Goal: Information Seeking & Learning: Learn about a topic

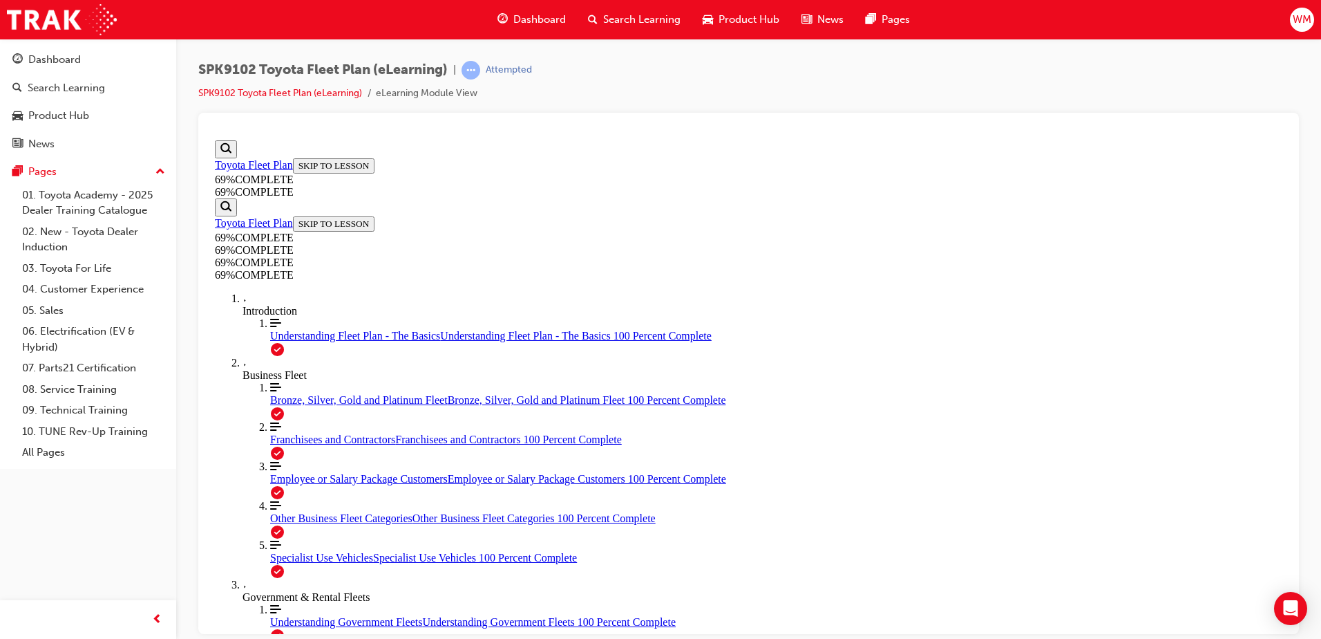
scroll to position [1361, 0]
drag, startPoint x: 594, startPoint y: 299, endPoint x: 976, endPoint y: 327, distance: 382.5
drag, startPoint x: 577, startPoint y: 292, endPoint x: 1030, endPoint y: 323, distance: 453.7
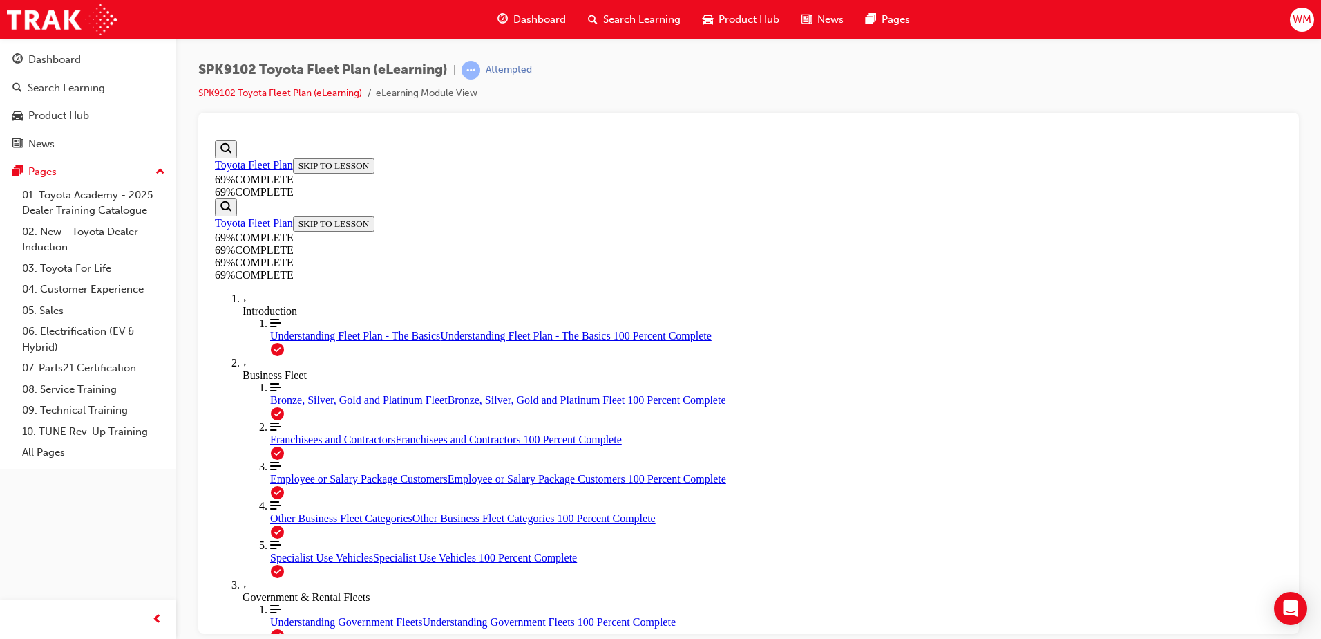
drag, startPoint x: 1030, startPoint y: 323, endPoint x: 1030, endPoint y: 333, distance: 10.4
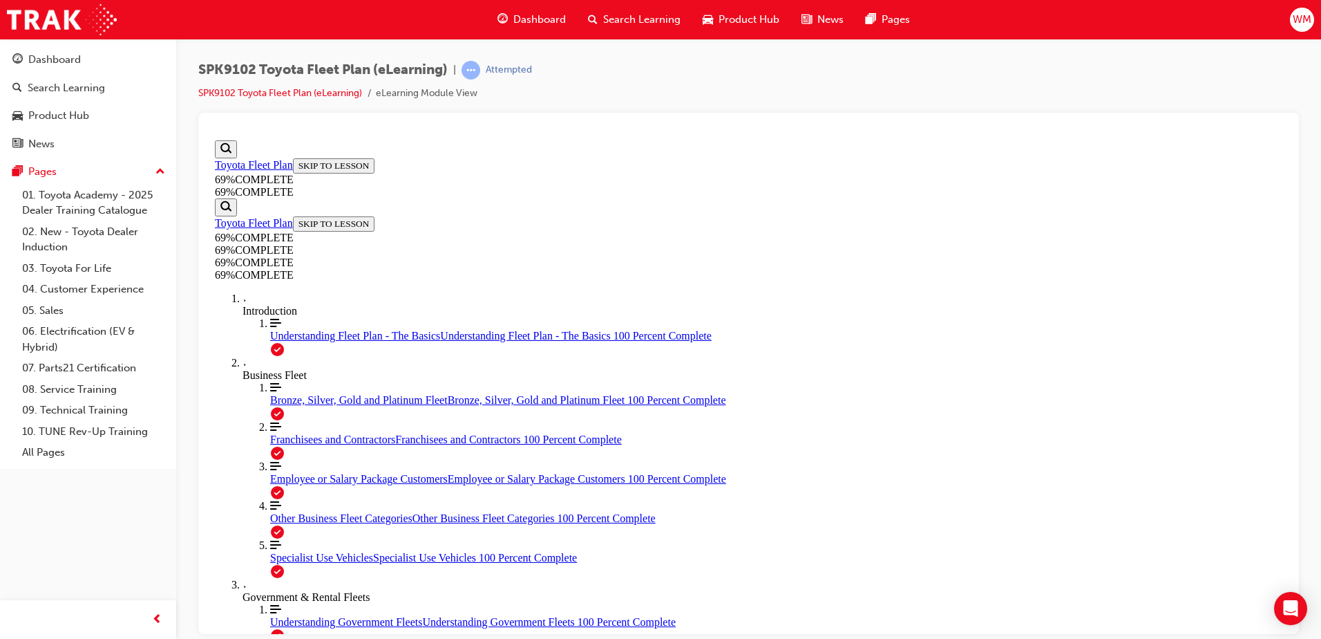
drag, startPoint x: 581, startPoint y: 385, endPoint x: 885, endPoint y: 459, distance: 313.6
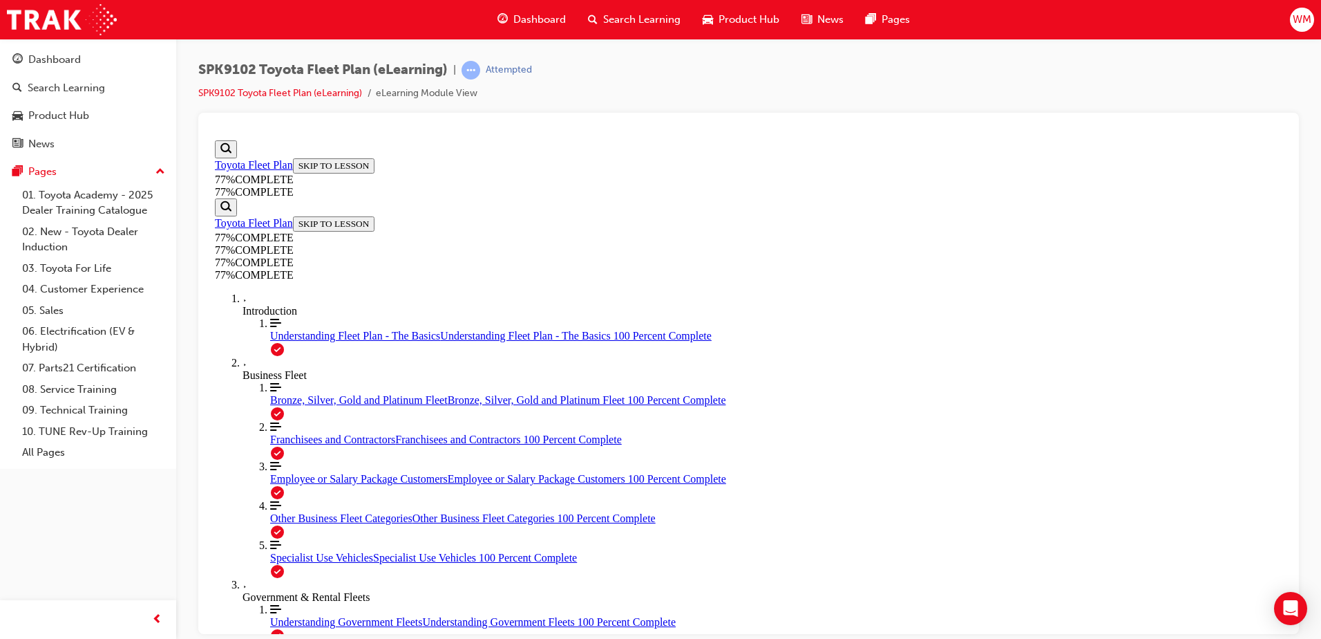
drag, startPoint x: 885, startPoint y: 459, endPoint x: 908, endPoint y: 475, distance: 27.8
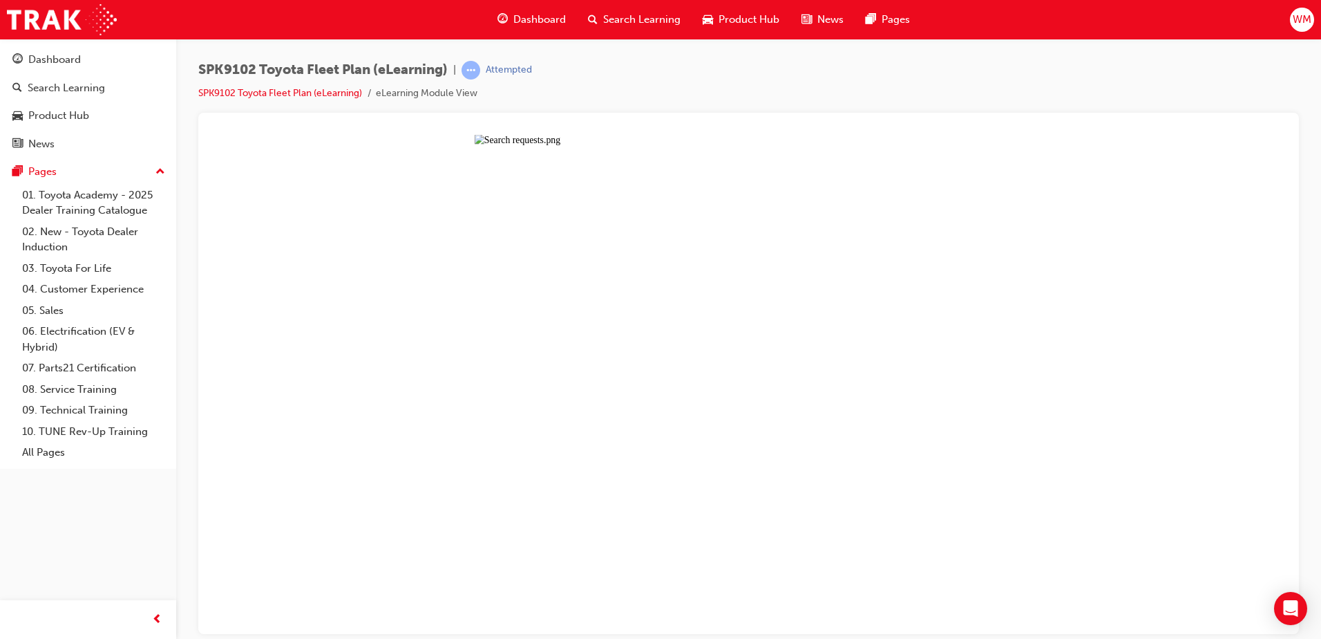
click at [726, 380] on button "Unzoom image" at bounding box center [748, 383] width 1079 height 499
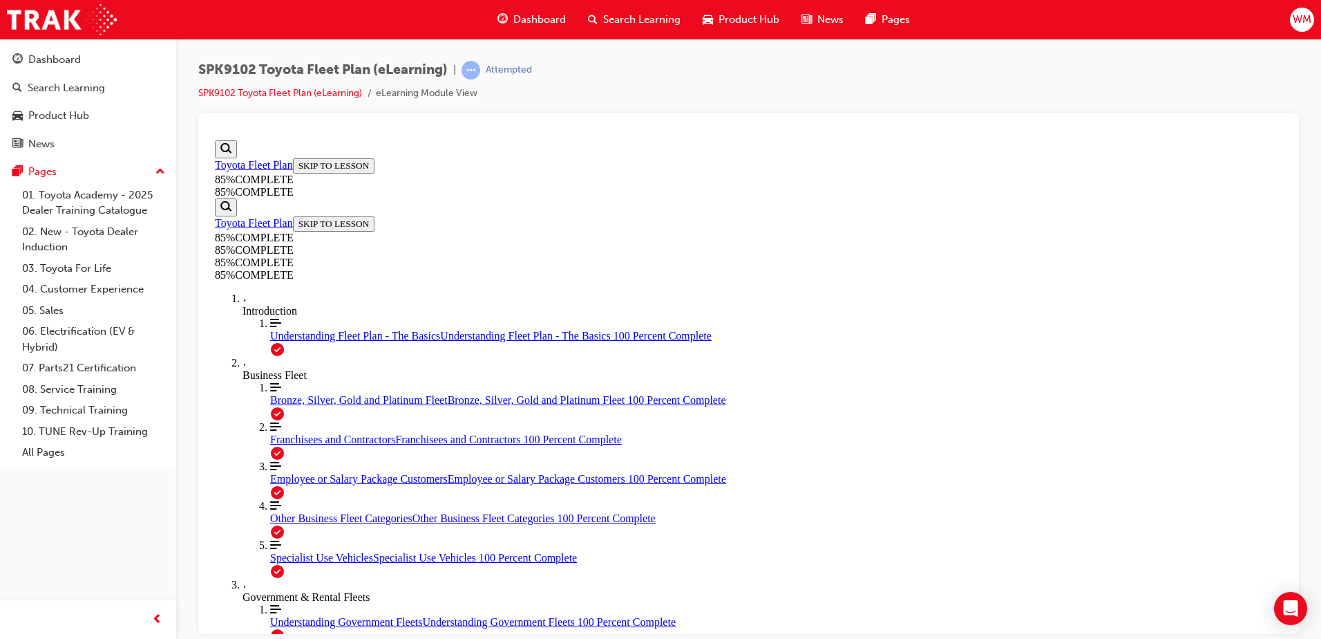
scroll to position [4885, 0]
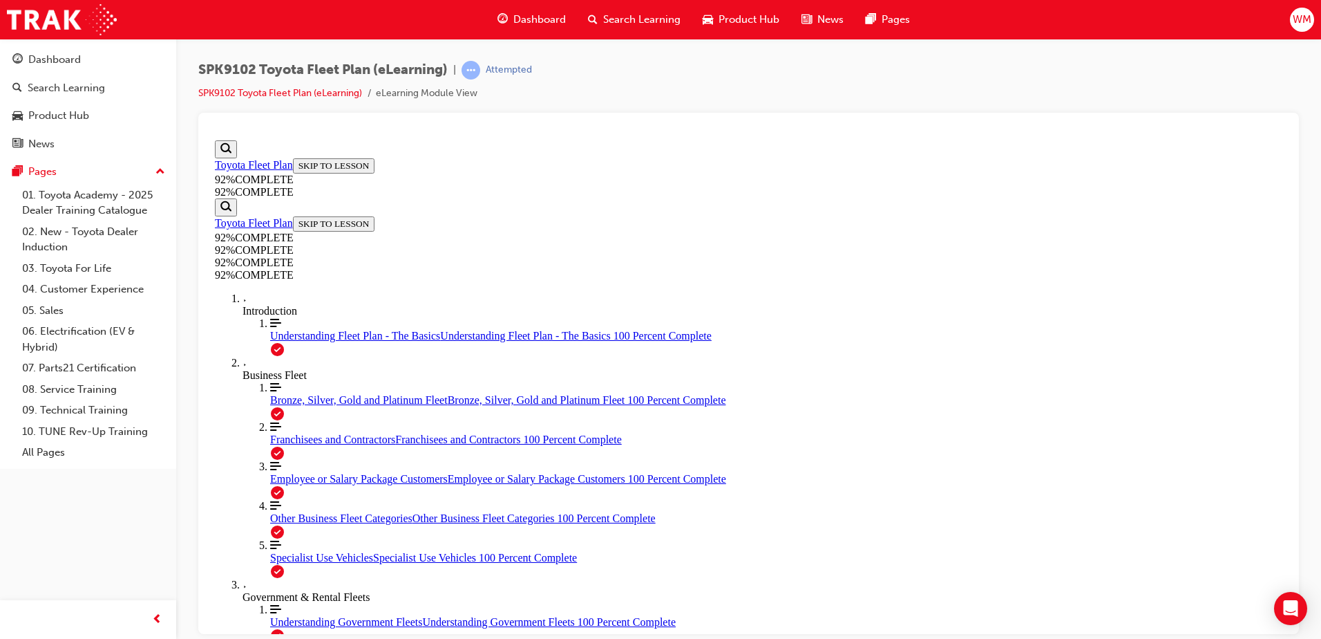
drag, startPoint x: 833, startPoint y: 549, endPoint x: 682, endPoint y: 545, distance: 150.7
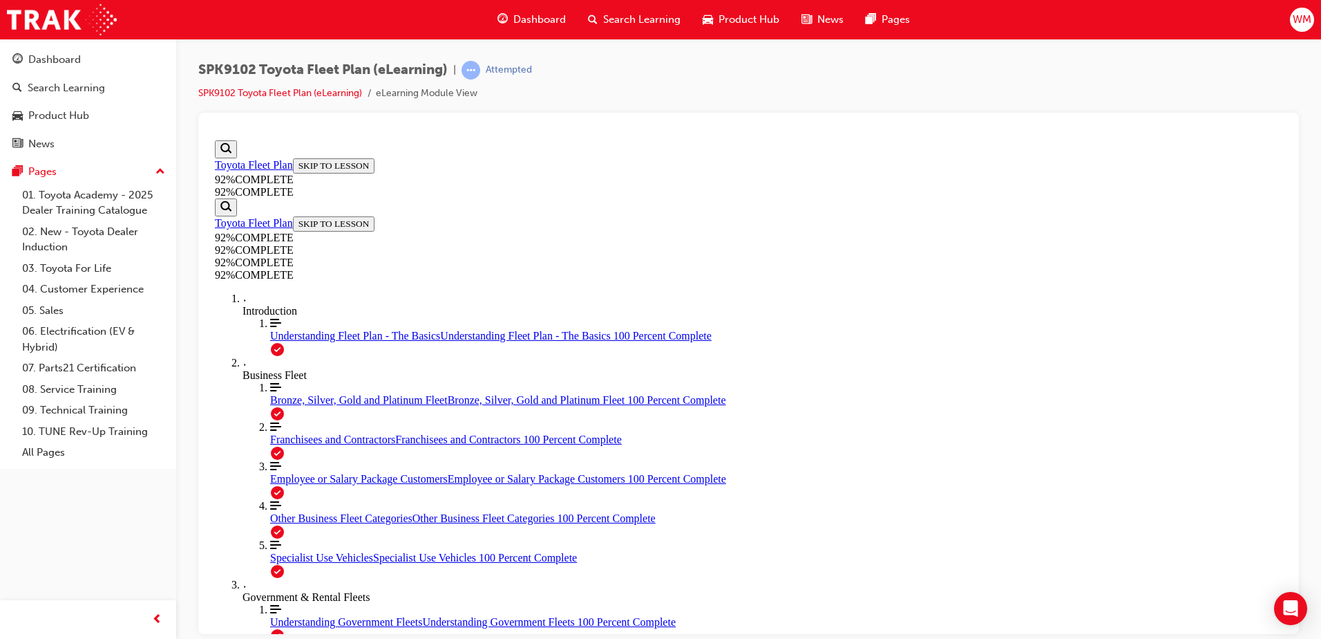
drag, startPoint x: 711, startPoint y: 502, endPoint x: 764, endPoint y: 567, distance: 84.0
drag, startPoint x: 715, startPoint y: 511, endPoint x: 769, endPoint y: 509, distance: 54.6
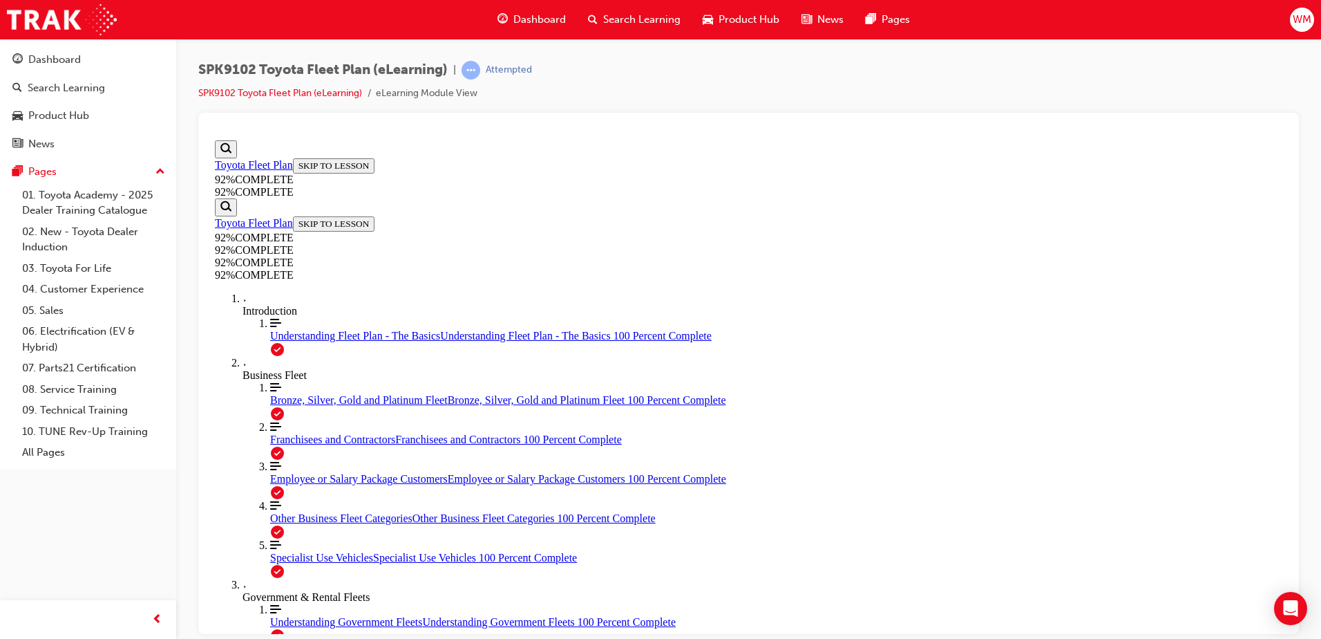
drag, startPoint x: 733, startPoint y: 452, endPoint x: 771, endPoint y: 451, distance: 38.0
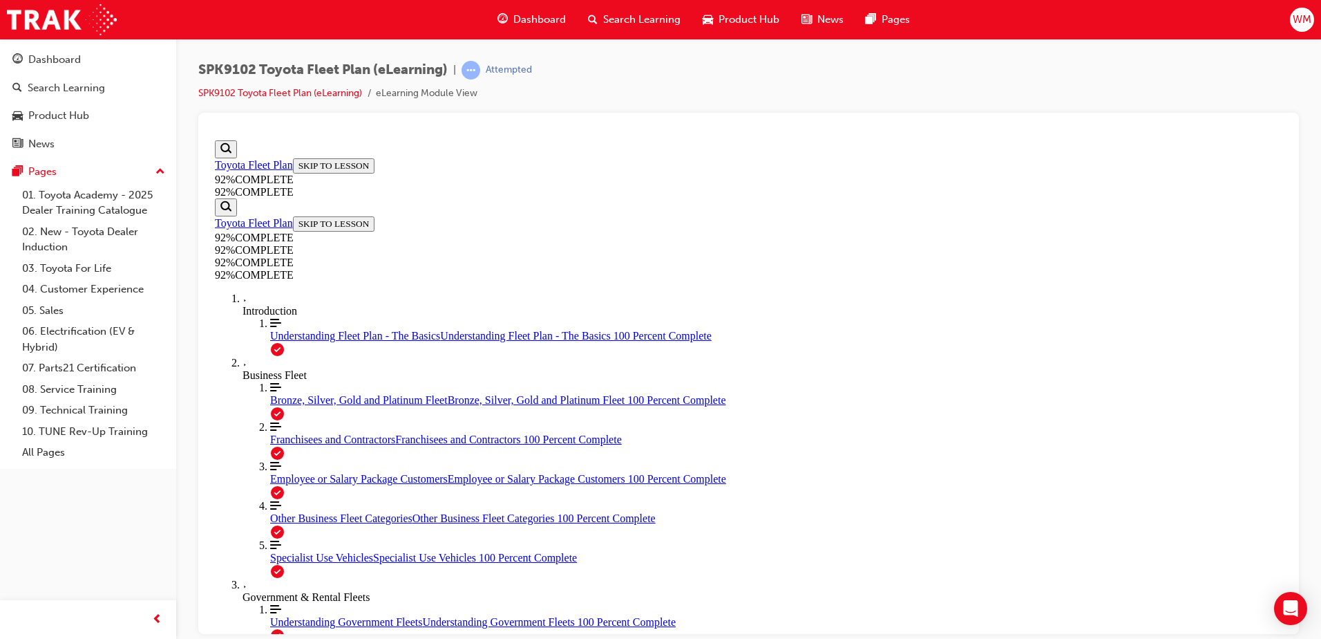
scroll to position [283, 0]
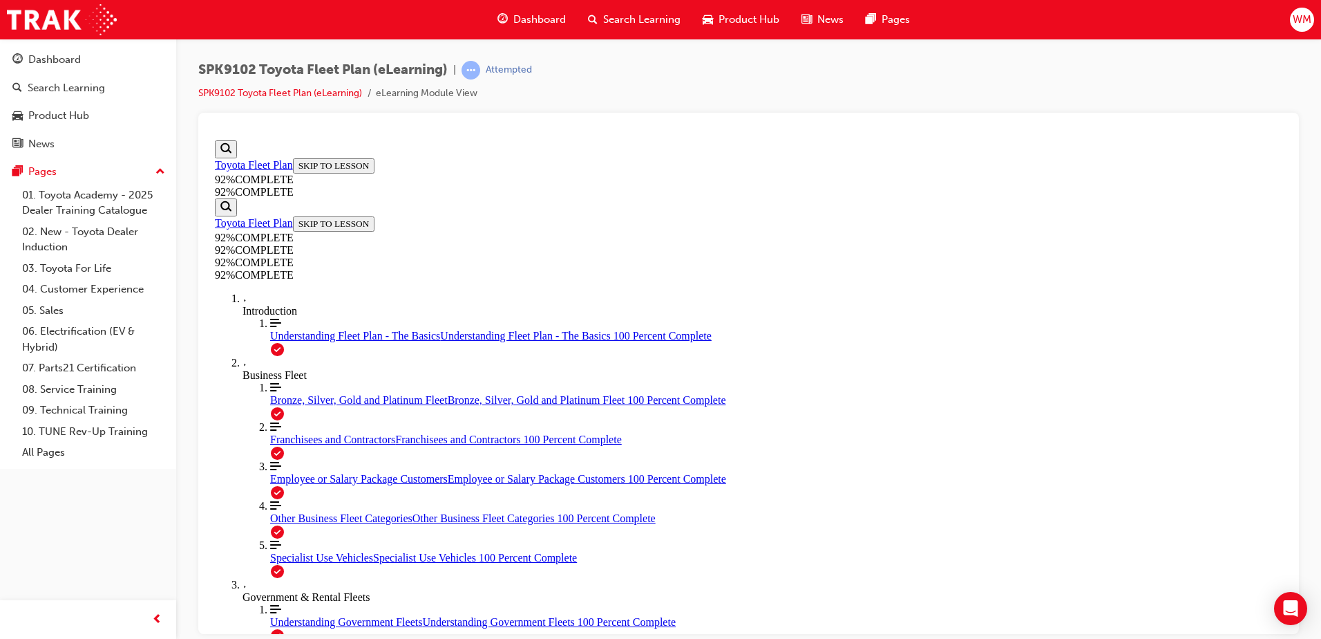
drag, startPoint x: 733, startPoint y: 385, endPoint x: 633, endPoint y: 274, distance: 149.2
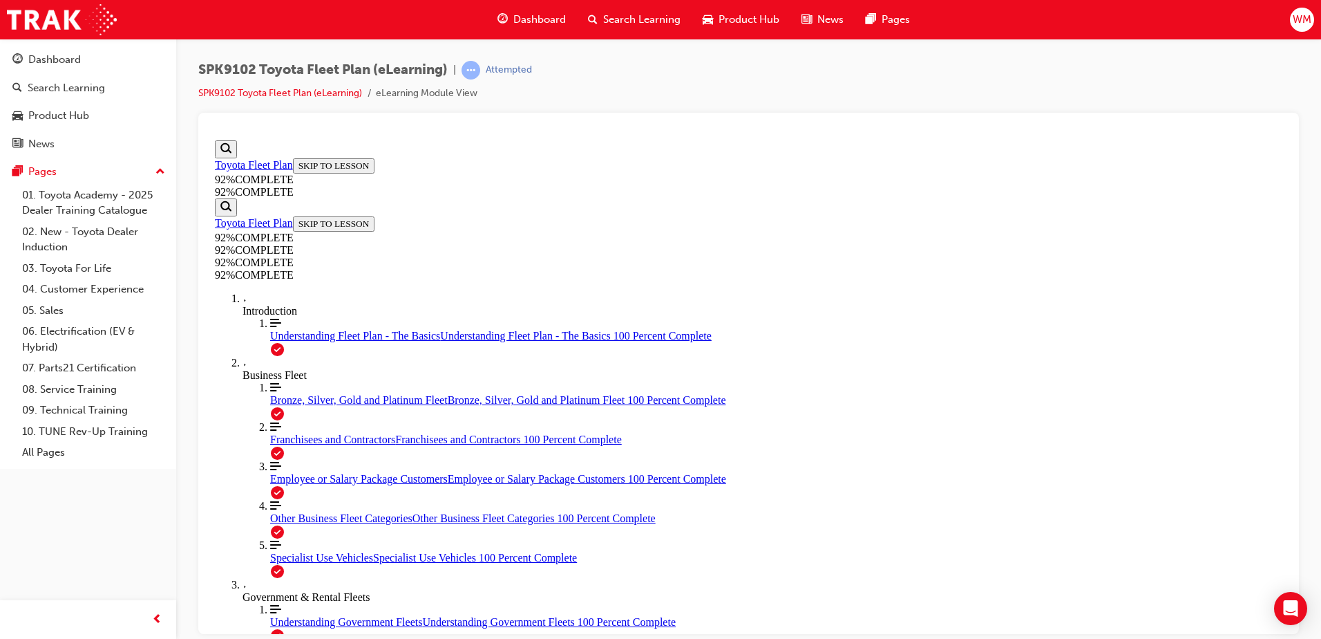
scroll to position [200, 0]
